Goal: Task Accomplishment & Management: Complete application form

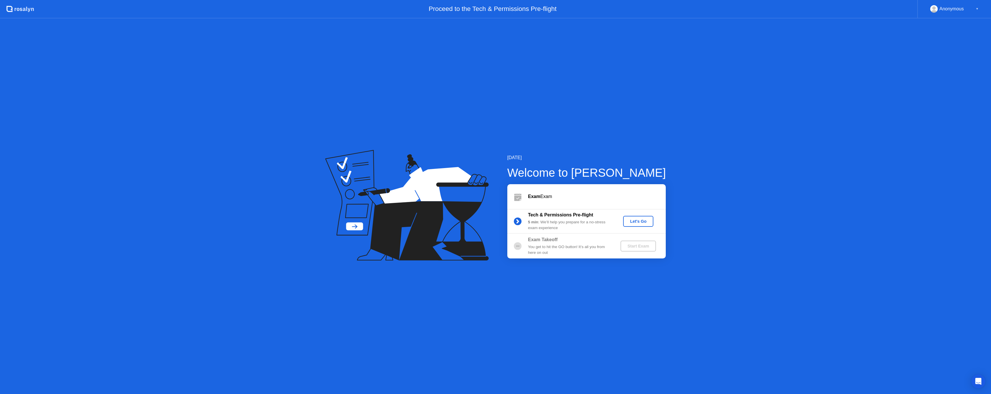
click at [645, 221] on div "Let's Go" at bounding box center [639, 221] width 26 height 5
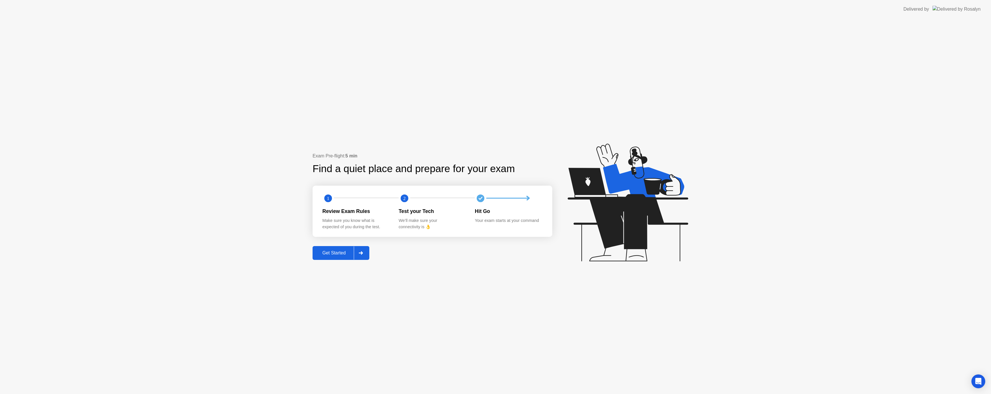
click at [326, 253] on div "Get Started" at bounding box center [333, 253] width 39 height 5
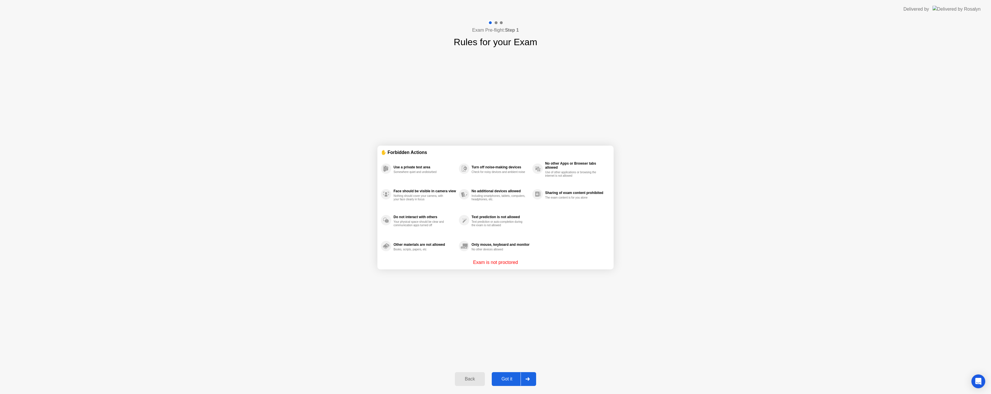
click at [515, 379] on div "Got it" at bounding box center [507, 379] width 27 height 5
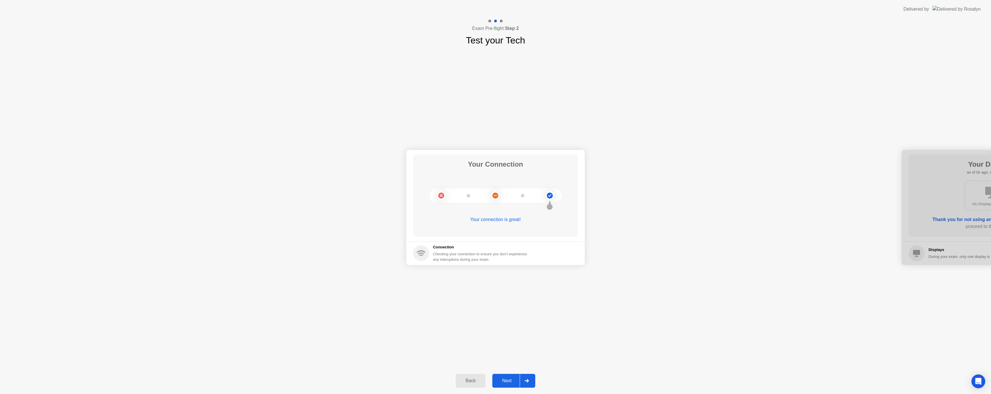
click at [513, 380] on div "Next" at bounding box center [507, 381] width 26 height 5
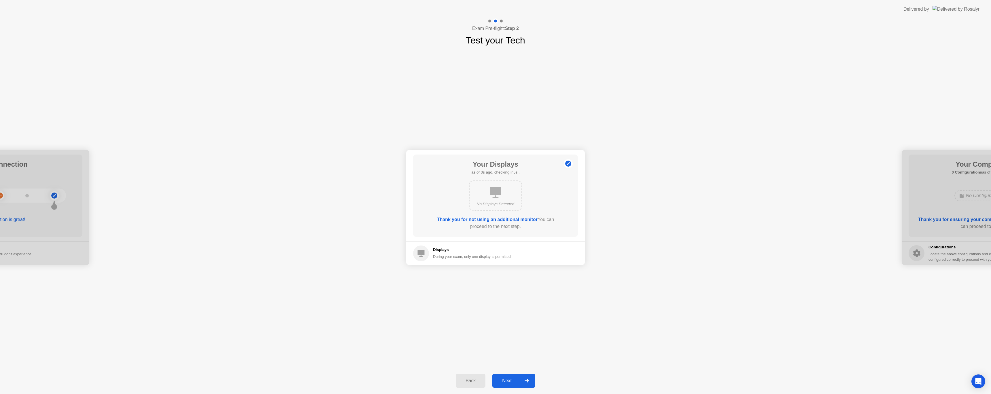
click at [513, 380] on div "Next" at bounding box center [507, 381] width 26 height 5
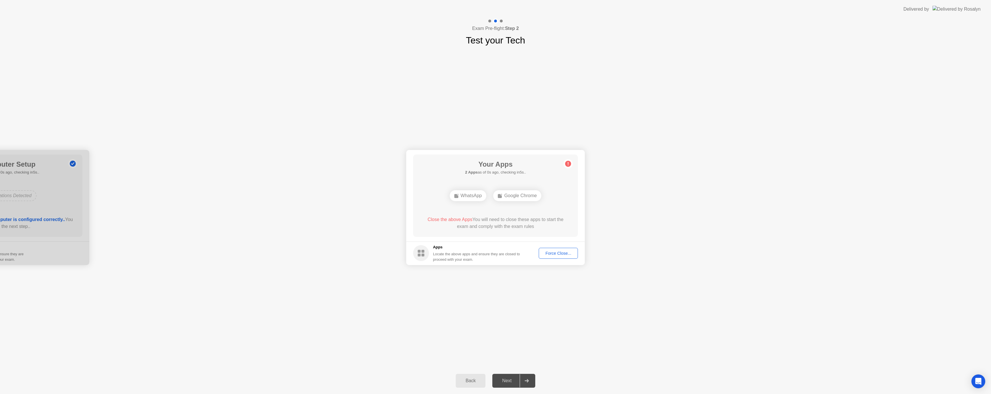
click at [513, 380] on div "Next" at bounding box center [507, 381] width 26 height 5
click at [562, 257] on button "Force Close..." at bounding box center [558, 253] width 39 height 11
click at [556, 257] on button "Force Close..." at bounding box center [558, 253] width 39 height 11
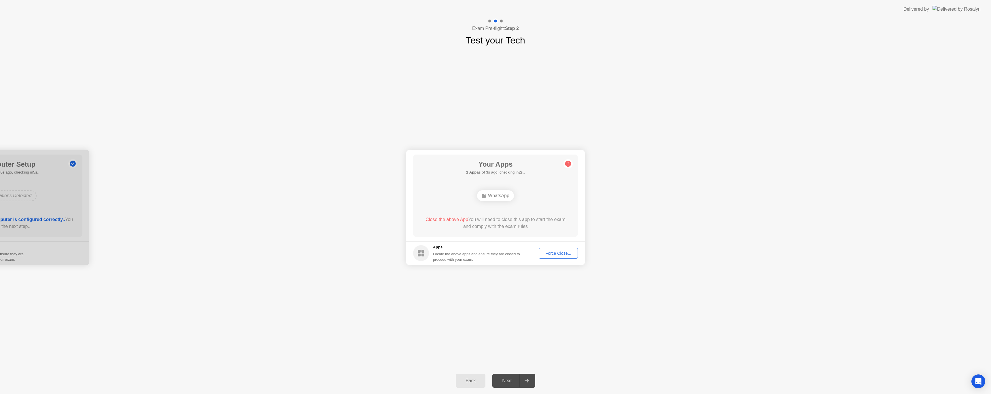
click at [562, 256] on div "Force Close..." at bounding box center [558, 253] width 35 height 5
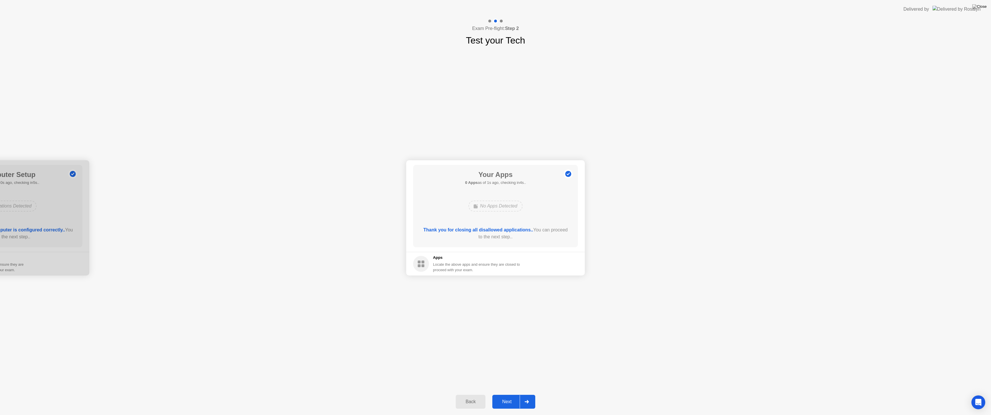
click at [513, 394] on div "Next" at bounding box center [507, 401] width 26 height 5
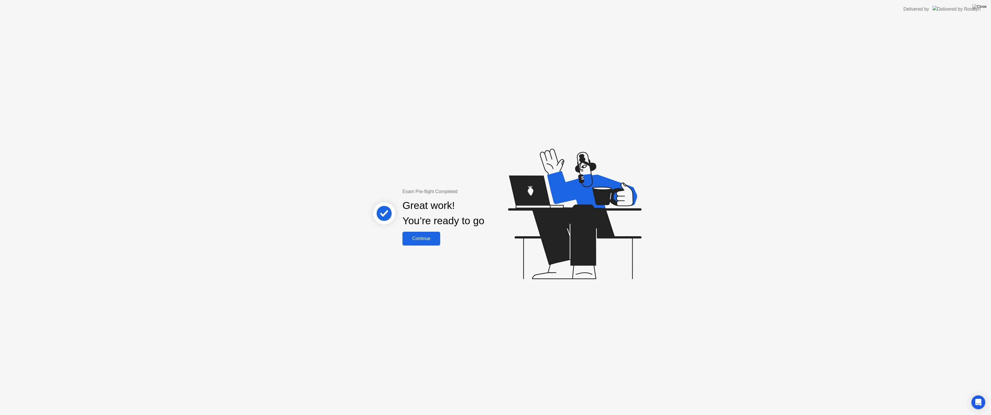
click at [432, 244] on button "Continue" at bounding box center [422, 239] width 38 height 14
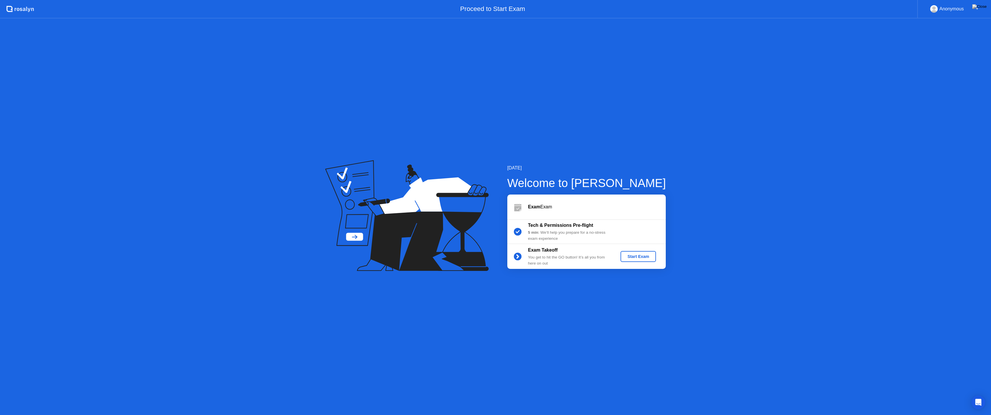
click at [633, 260] on button "Start Exam" at bounding box center [638, 256] width 35 height 11
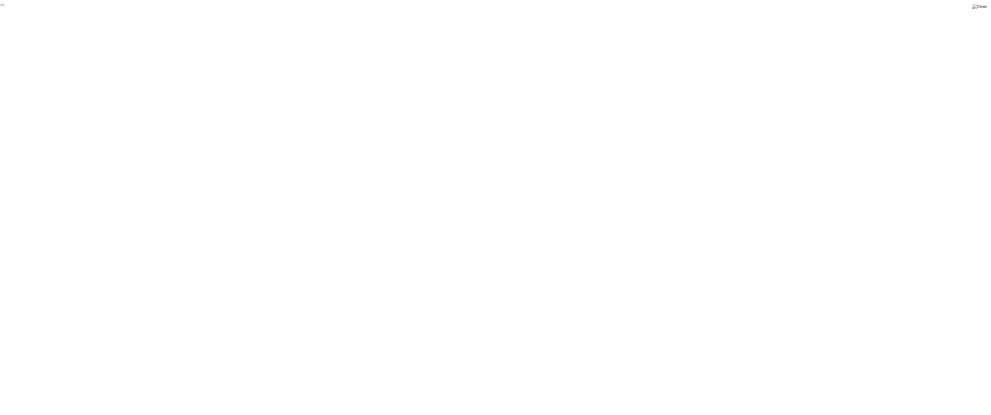
click div "End Proctoring Session"
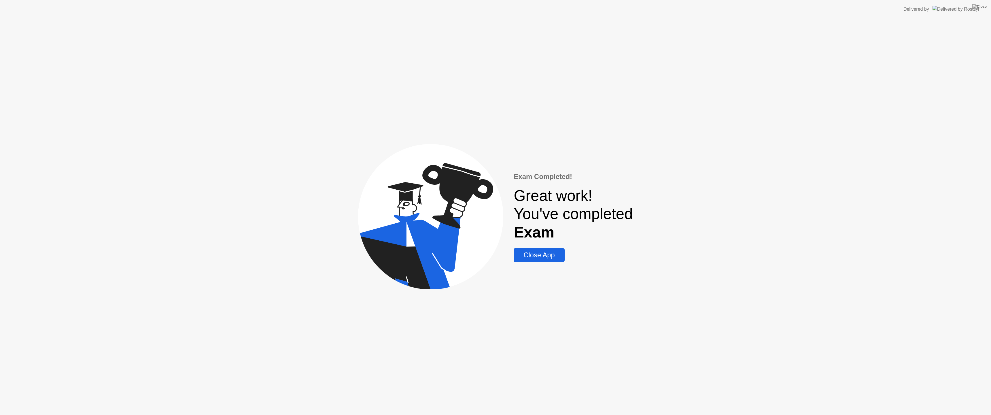
click at [538, 253] on div "Close App" at bounding box center [539, 255] width 47 height 8
